Goal: Task Accomplishment & Management: Complete application form

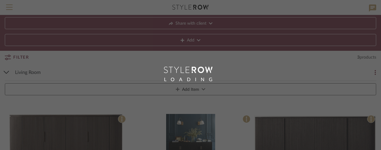
scroll to position [30, 0]
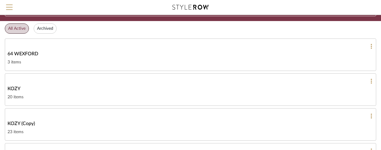
click at [16, 85] on span "KOZY" at bounding box center [14, 88] width 13 height 7
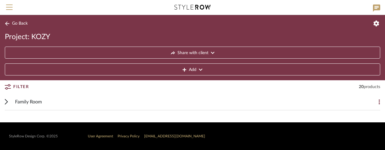
click at [30, 99] on span "Family Room" at bounding box center [28, 101] width 27 height 7
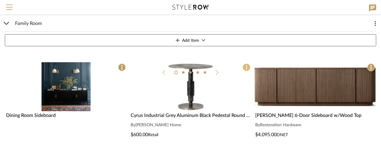
scroll to position [90, 0]
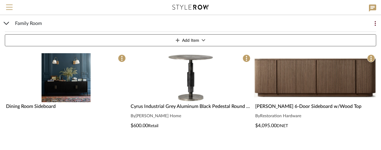
click at [206, 104] on div "Cyrus Industrial Grey Aluminum Black Pedestal Round Bistro Dining Table - 30"W" at bounding box center [191, 106] width 120 height 7
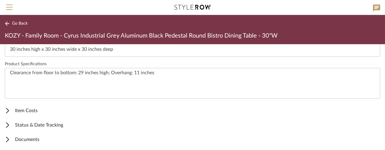
scroll to position [275, 0]
click at [29, 107] on span "Item Costs" at bounding box center [191, 110] width 373 height 7
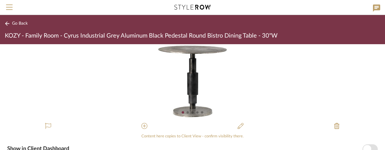
scroll to position [0, 0]
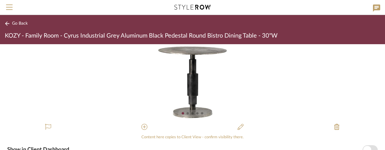
click at [191, 113] on div at bounding box center [192, 113] width 2 height 2
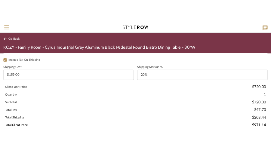
scroll to position [482, 0]
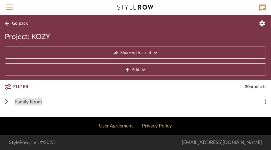
click at [34, 100] on span "Family Room" at bounding box center [28, 101] width 27 height 7
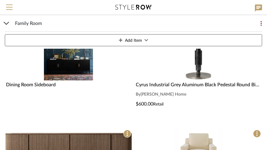
scroll to position [120, 0]
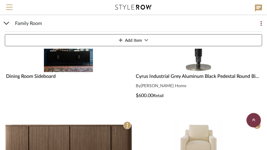
click at [190, 75] on span "Cyrus Industrial Grey Aluminum Black Pedestal Round Bistro Dining Table - 30"W" at bounding box center [222, 76] width 172 height 5
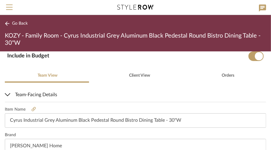
scroll to position [120, 0]
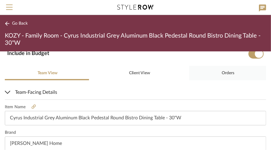
click at [223, 72] on span "Orders" at bounding box center [228, 73] width 13 height 4
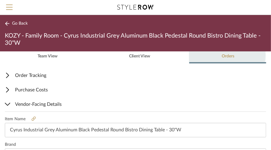
scroll to position [104, 0]
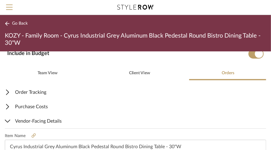
click at [34, 90] on span "Order Tracking" at bounding box center [134, 92] width 259 height 7
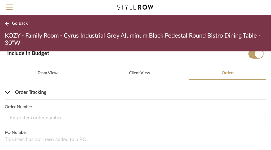
click at [33, 116] on input at bounding box center [136, 118] width 262 height 14
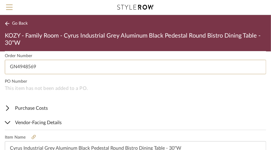
scroll to position [164, 0]
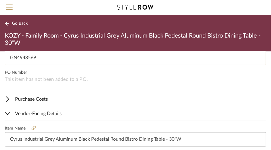
type input "GN4948569"
click at [33, 96] on span "Purchase Costs" at bounding box center [134, 99] width 259 height 7
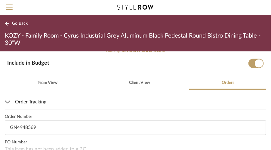
scroll to position [104, 0]
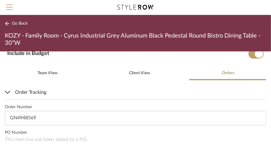
click at [8, 22] on icon at bounding box center [7, 23] width 5 height 5
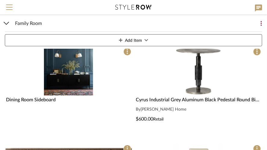
scroll to position [120, 0]
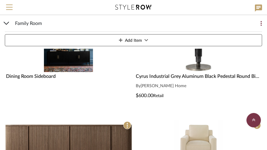
click at [206, 74] on div "Cyrus Industrial Grey Aluminum Black Pedestal Round Bistro Dining Table - 30"W" at bounding box center [198, 76] width 125 height 7
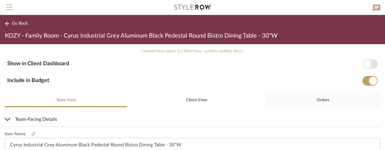
scroll to position [90, 0]
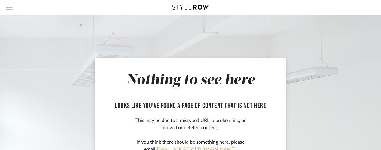
click at [8, 5] on span "Menu" at bounding box center [9, 5] width 7 height 1
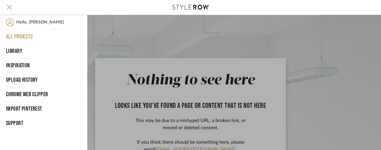
click at [22, 31] on button "All Projects" at bounding box center [43, 37] width 87 height 14
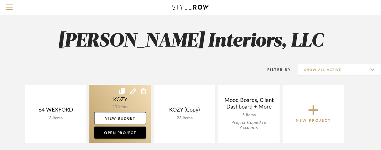
click at [120, 101] on link at bounding box center [119, 114] width 61 height 58
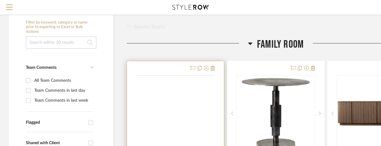
scroll to position [90, 0]
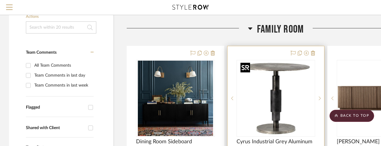
click at [273, 93] on img "0" at bounding box center [275, 98] width 75 height 75
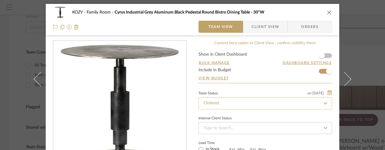
scroll to position [0, 0]
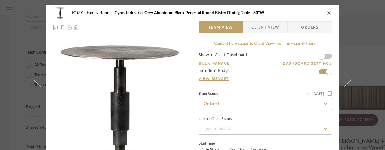
click at [325, 103] on icon at bounding box center [326, 104] width 4 height 2
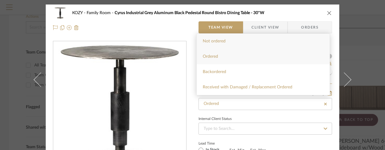
click at [212, 56] on span "Ordered" at bounding box center [210, 56] width 15 height 4
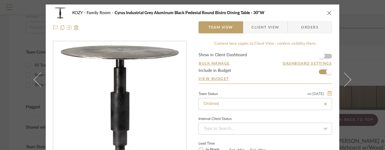
click at [328, 92] on icon at bounding box center [330, 93] width 4 height 5
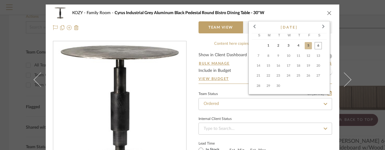
click at [319, 45] on span "6" at bounding box center [318, 45] width 7 height 7
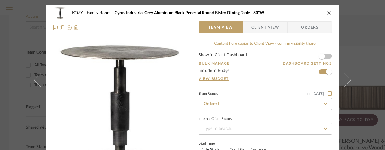
type input "[DATE]"
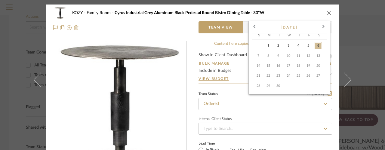
type input "[DATE]"
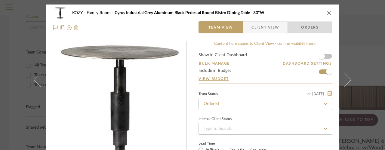
click at [306, 27] on span "Orders" at bounding box center [310, 27] width 31 height 12
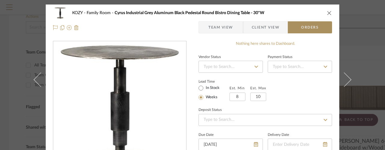
click at [307, 25] on span "Orders" at bounding box center [310, 27] width 31 height 12
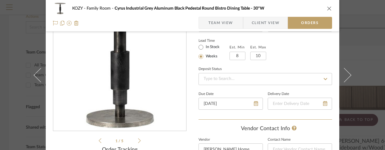
scroll to position [60, 0]
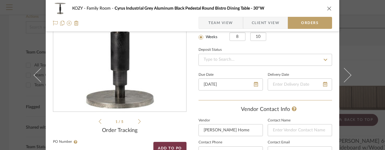
click at [324, 60] on icon at bounding box center [326, 60] width 4 height 2
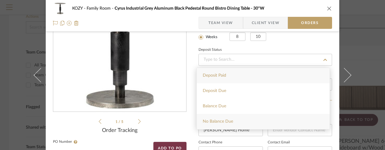
click at [217, 120] on span "No Balance Due" at bounding box center [218, 122] width 30 height 4
type input "[DATE]"
type input "No Balance Due"
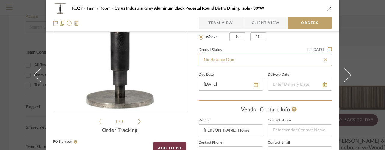
type input "[DATE]"
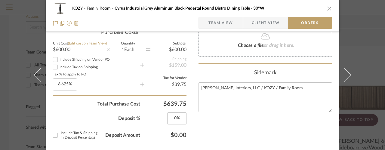
scroll to position [211, 0]
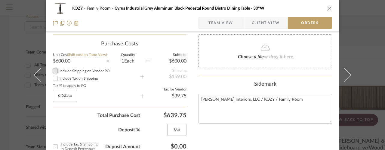
click at [53, 70] on input "Include Shipping on Vendor PO" at bounding box center [55, 70] width 7 height 7
checkbox input "true"
type input "0%"
type input "0"
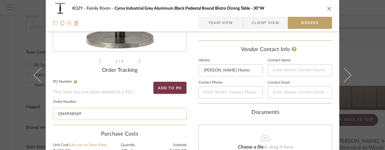
scroll to position [151, 0]
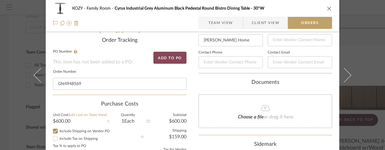
type input "0%"
click at [168, 56] on button "Add to PO" at bounding box center [170, 58] width 33 height 12
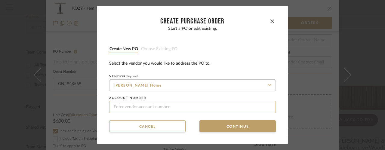
click at [122, 106] on input at bounding box center [192, 107] width 167 height 12
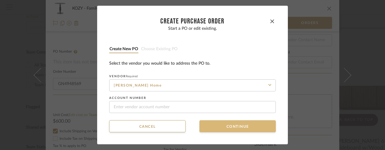
click at [233, 124] on button "Continue" at bounding box center [238, 126] width 76 height 12
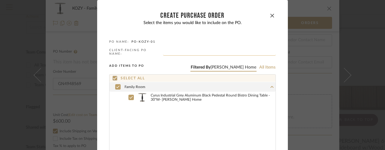
click at [169, 51] on input "text" at bounding box center [219, 53] width 113 height 6
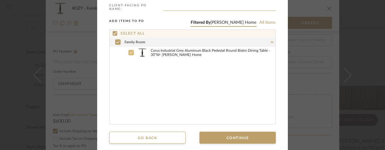
scroll to position [48, 0]
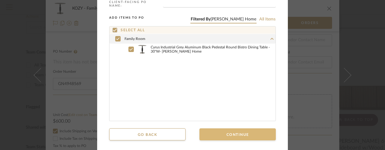
click at [235, 131] on button "Continue" at bounding box center [238, 135] width 76 height 12
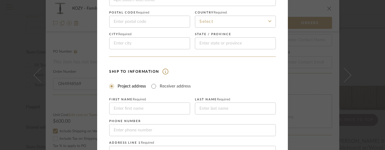
scroll to position [120, 0]
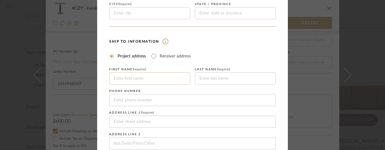
click at [131, 79] on input at bounding box center [149, 79] width 81 height 12
click at [220, 64] on sr-form-field "Last Name Required" at bounding box center [235, 74] width 81 height 22
click at [140, 79] on input at bounding box center [149, 79] width 81 height 12
type input "c"
type input "CAROL"
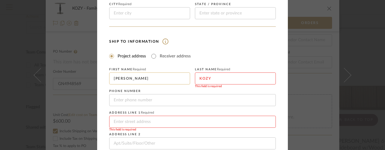
type input "KOZY"
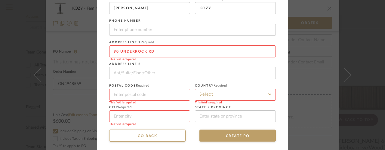
scroll to position [196, 0]
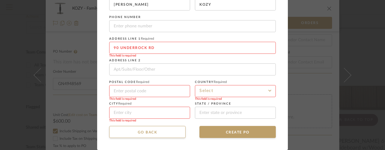
type input "90 UNDERROCK RD"
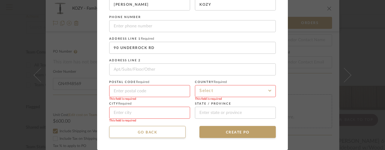
click at [129, 90] on input at bounding box center [149, 91] width 81 height 12
type input "SPARTA"
click at [269, 90] on icon at bounding box center [270, 91] width 3 height 5
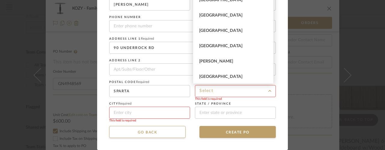
scroll to position [662, 0]
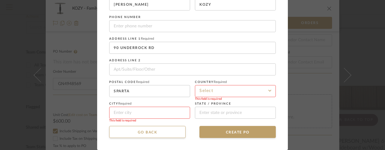
click at [202, 91] on input at bounding box center [235, 91] width 81 height 12
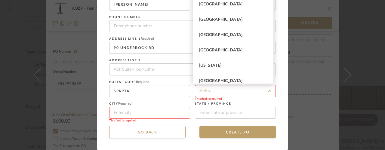
click at [127, 115] on input at bounding box center [149, 113] width 81 height 12
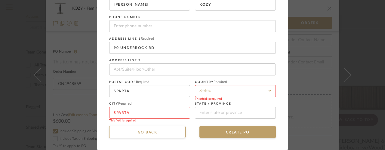
type input "SPARTA"
type input "NJ"
click at [212, 90] on input at bounding box center [235, 91] width 81 height 12
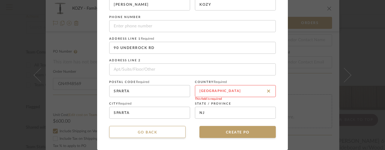
type input "USA"
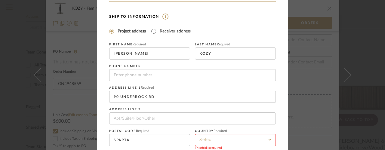
scroll to position [196, 0]
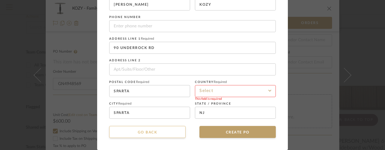
click at [144, 134] on button "Go back" at bounding box center [147, 132] width 76 height 12
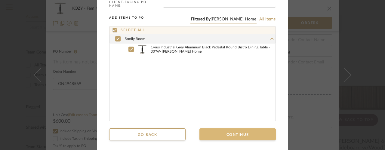
click at [234, 133] on button "Continue" at bounding box center [238, 135] width 76 height 12
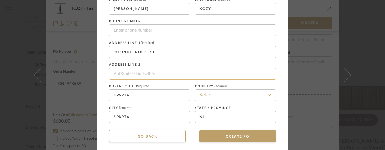
scroll to position [196, 0]
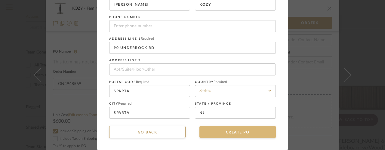
click at [236, 135] on button "CREATE PO" at bounding box center [238, 132] width 76 height 12
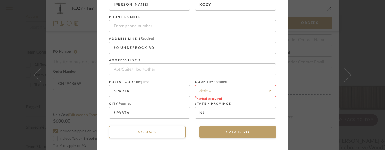
click at [201, 93] on input at bounding box center [235, 91] width 81 height 12
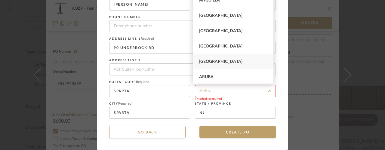
scroll to position [120, 0]
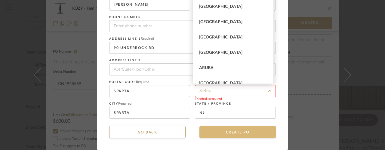
click at [234, 133] on button "CREATE PO" at bounding box center [238, 132] width 76 height 12
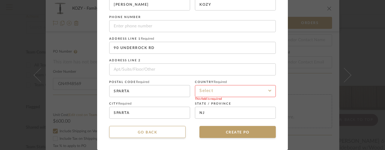
scroll to position [196, 0]
click at [269, 91] on icon at bounding box center [270, 91] width 3 height 5
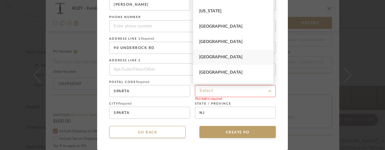
scroll to position [1264, 0]
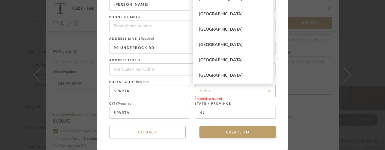
click at [148, 95] on input "SPARTA" at bounding box center [149, 91] width 81 height 12
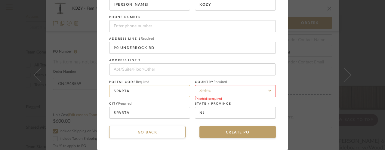
click at [139, 92] on input "SPARTA" at bounding box center [149, 91] width 81 height 12
click at [222, 89] on input at bounding box center [235, 91] width 81 height 12
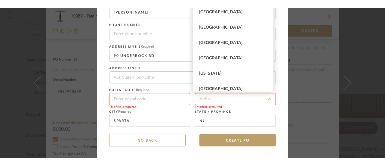
scroll to position [180, 0]
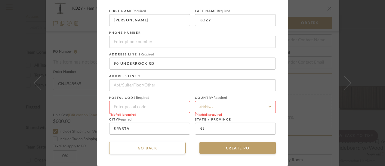
click at [126, 106] on input at bounding box center [149, 107] width 81 height 12
type input "07871"
click at [247, 102] on input at bounding box center [235, 107] width 81 height 12
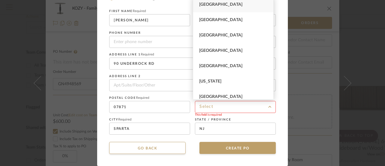
click at [223, 5] on span "United States" at bounding box center [220, 4] width 43 height 4
type input "United States"
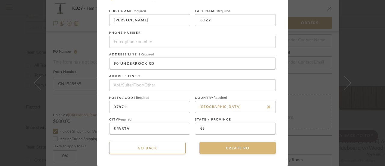
click at [231, 150] on button "CREATE PO" at bounding box center [238, 148] width 76 height 12
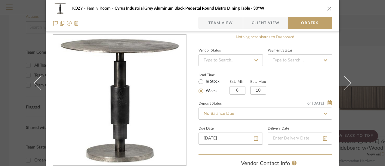
scroll to position [0, 0]
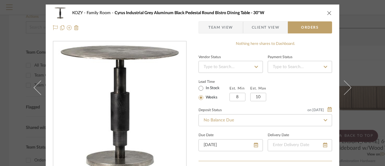
click at [255, 67] on icon at bounding box center [257, 67] width 4 height 2
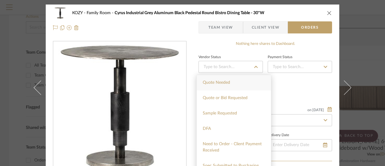
click at [289, 89] on div "Lead Time In Stock Weeks Est. Min 8 Est. Max 10" at bounding box center [266, 89] width 134 height 23
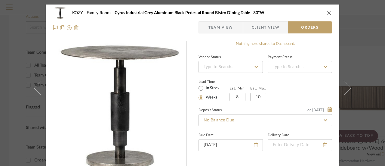
click at [255, 67] on icon at bounding box center [257, 67] width 4 height 2
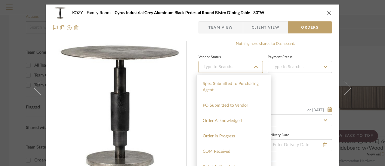
scroll to position [90, 0]
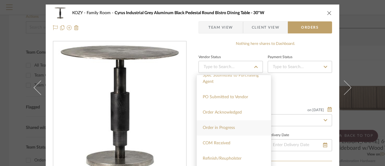
click at [219, 129] on span "Order in Progress" at bounding box center [219, 128] width 32 height 4
type input "[DATE]"
type input "Order in Progress"
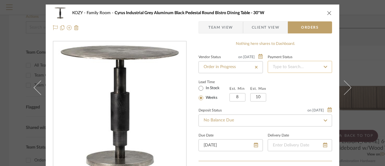
click at [280, 67] on input at bounding box center [300, 67] width 64 height 12
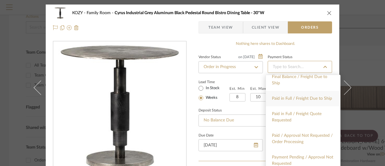
scroll to position [30, 0]
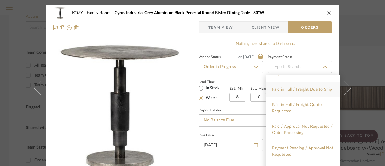
click at [286, 90] on span "Paid in Full / Freight Due to Ship" at bounding box center [302, 89] width 60 height 4
type input "[DATE]"
type input "Paid in Full / Freight Due to Ship"
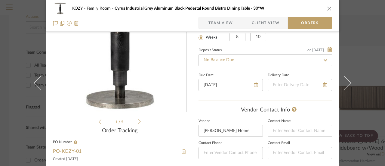
scroll to position [90, 0]
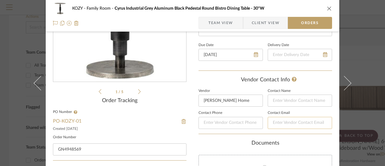
click at [272, 123] on input at bounding box center [300, 123] width 64 height 12
click at [231, 77] on div "Vendor Contact Info" at bounding box center [266, 80] width 134 height 7
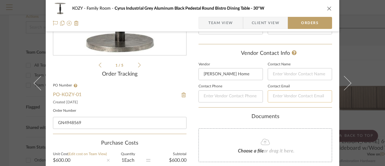
scroll to position [0, 0]
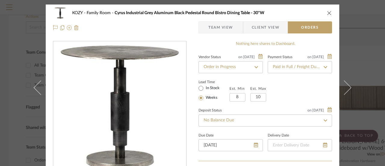
click at [308, 28] on span "Orders" at bounding box center [310, 27] width 31 height 12
click at [98, 34] on div "KOZY Family Room Cyrus Industrial Grey Aluminum Black Pedestal Round Bistro Din…" at bounding box center [193, 21] width 294 height 32
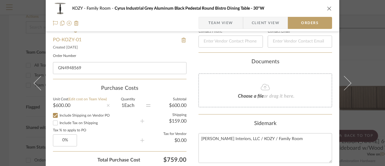
scroll to position [181, 0]
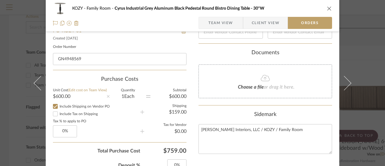
click at [264, 80] on icon at bounding box center [265, 77] width 9 height 7
click at [328, 8] on icon "close" at bounding box center [329, 8] width 5 height 5
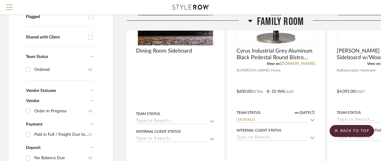
click at [90, 69] on div "(1)" at bounding box center [91, 70] width 4 height 10
click at [33, 69] on input "Ordered (1)" at bounding box center [28, 70] width 10 height 10
checkbox input "true"
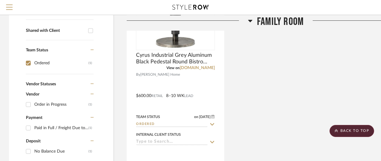
scroll to position [181, 0]
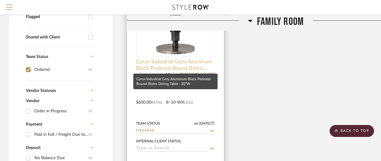
click at [167, 66] on span "Cyrus Industrial Grey Aluminum Black Pedestal Round Bistro Dining Table - 30"W" at bounding box center [175, 65] width 79 height 13
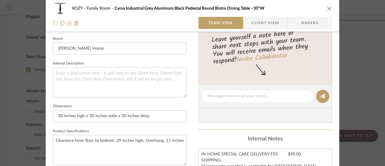
scroll to position [122, 0]
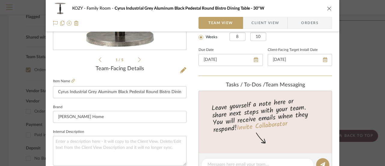
click at [329, 10] on icon "close" at bounding box center [329, 8] width 5 height 5
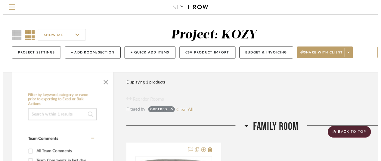
scroll to position [181, 0]
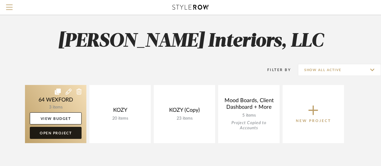
click at [54, 135] on link "Open Project" at bounding box center [56, 133] width 52 height 12
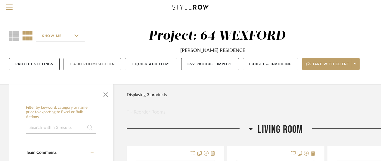
click at [92, 64] on button "+ Add Room/Section" at bounding box center [93, 64] width 58 height 12
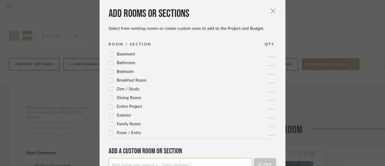
click at [110, 98] on icon at bounding box center [111, 98] width 4 height 4
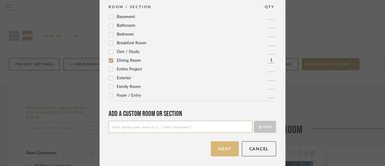
click at [224, 149] on button "Next" at bounding box center [225, 148] width 28 height 15
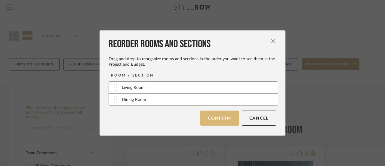
click at [219, 118] on button "Confirm" at bounding box center [219, 117] width 38 height 15
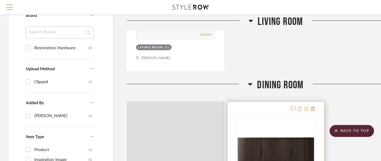
scroll to position [341, 0]
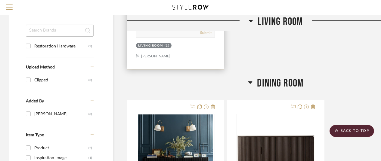
click at [197, 50] on div "Living Room (1)" at bounding box center [175, 46] width 80 height 8
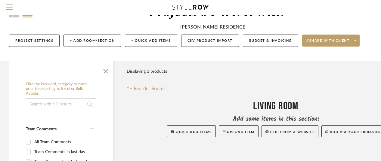
scroll to position [0, 0]
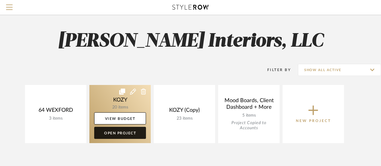
click at [121, 135] on link "Open Project" at bounding box center [120, 133] width 52 height 12
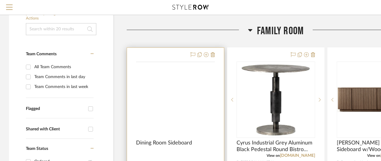
scroll to position [90, 0]
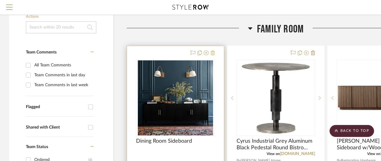
click at [213, 53] on icon at bounding box center [213, 53] width 4 height 5
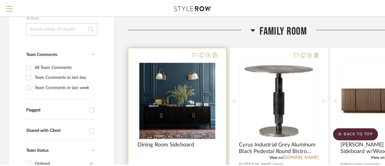
scroll to position [0, 0]
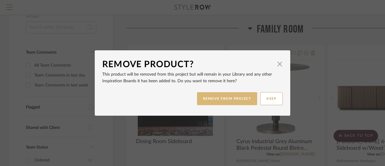
click at [225, 100] on button "REMOVE FROM PROJECT" at bounding box center [227, 98] width 61 height 13
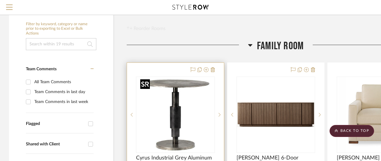
scroll to position [60, 0]
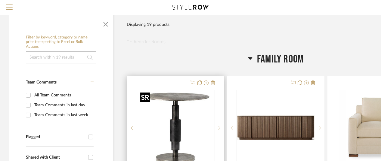
click at [178, 107] on img "0" at bounding box center [175, 128] width 75 height 75
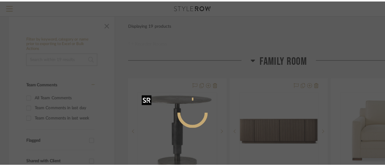
scroll to position [0, 0]
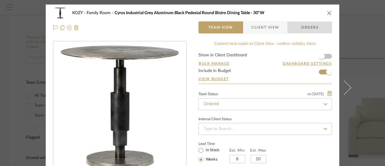
click at [304, 29] on span "Orders" at bounding box center [310, 27] width 31 height 12
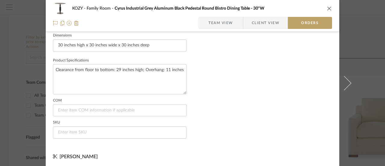
scroll to position [358, 0]
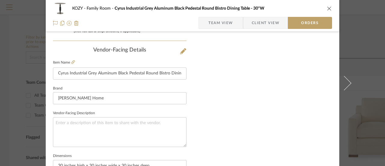
click at [307, 24] on span "Orders" at bounding box center [310, 23] width 31 height 12
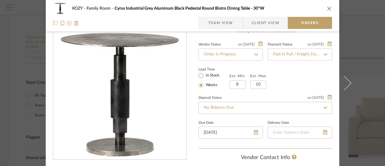
scroll to position [0, 0]
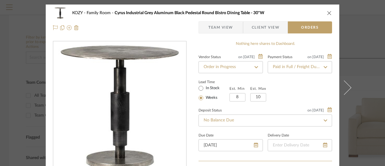
click at [222, 28] on span "Team View" at bounding box center [221, 27] width 25 height 12
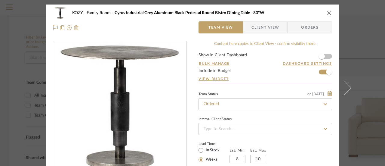
click at [308, 27] on span "Orders" at bounding box center [310, 27] width 31 height 12
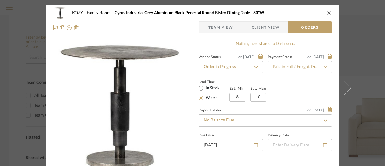
click at [255, 67] on icon at bounding box center [257, 67] width 4 height 2
click at [294, 89] on div "Lead Time In Stock Weeks Est. Min 8 Est. Max 10" at bounding box center [266, 89] width 134 height 23
click at [328, 14] on icon "close" at bounding box center [329, 13] width 5 height 5
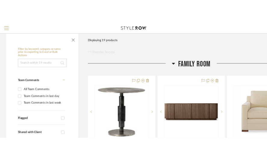
scroll to position [60, 0]
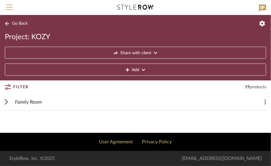
click at [16, 22] on span "Go Back" at bounding box center [20, 23] width 16 height 5
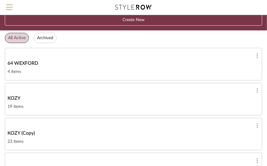
scroll to position [30, 0]
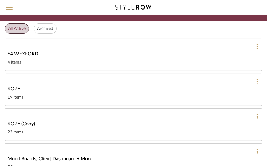
click at [20, 53] on span "64 WEXFORD" at bounding box center [23, 53] width 31 height 7
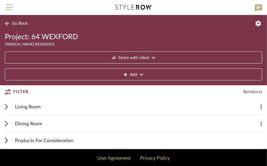
click at [52, 138] on span "Products For Consideration" at bounding box center [44, 140] width 58 height 7
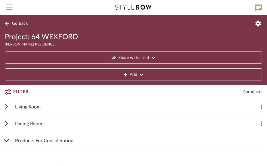
click at [7, 21] on button "Go Back" at bounding box center [17, 24] width 25 height 8
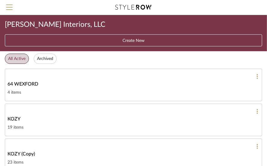
click at [14, 116] on span "KOZY" at bounding box center [14, 118] width 13 height 7
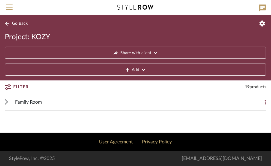
click at [34, 99] on span "Family Room" at bounding box center [28, 101] width 27 height 7
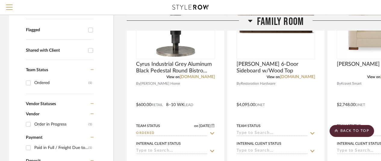
scroll to position [181, 0]
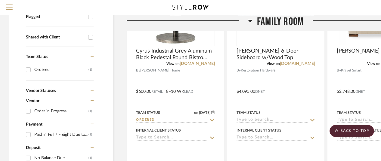
click at [46, 67] on div "Ordered" at bounding box center [61, 70] width 54 height 10
click at [33, 67] on input "Ordered (1)" at bounding box center [28, 70] width 10 height 10
checkbox input "true"
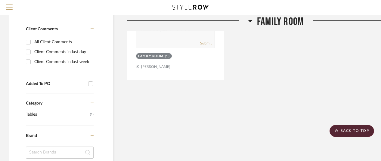
scroll to position [331, 0]
click at [90, 83] on input "Added To PO" at bounding box center [91, 84] width 10 height 10
click at [91, 82] on input "Added To PO" at bounding box center [91, 84] width 10 height 10
checkbox input "false"
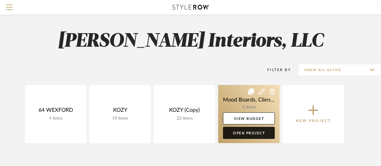
click at [250, 132] on link "Open Project" at bounding box center [249, 133] width 52 height 12
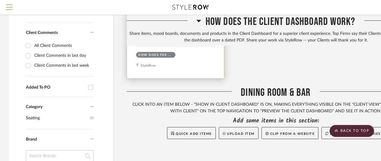
scroll to position [241, 0]
